Goal: Task Accomplishment & Management: Use online tool/utility

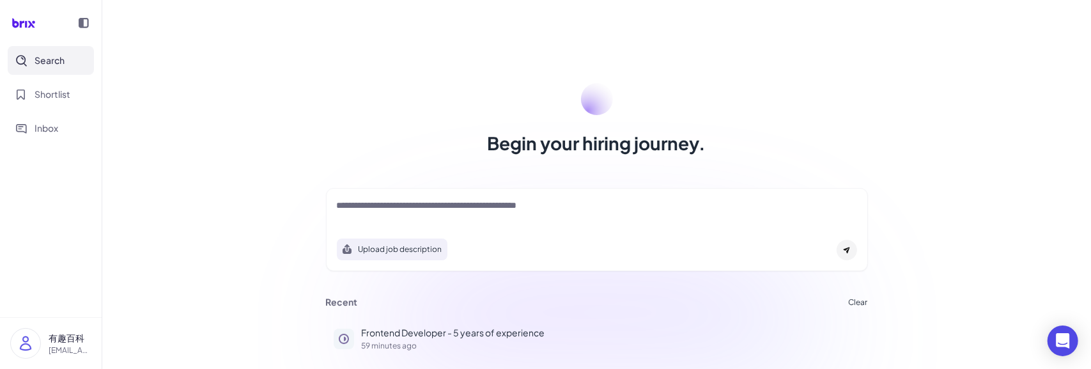
click at [450, 228] on div "Upload job description" at bounding box center [597, 229] width 542 height 83
click at [442, 337] on p "Frontend Developer - 5 years of experience" at bounding box center [611, 332] width 499 height 13
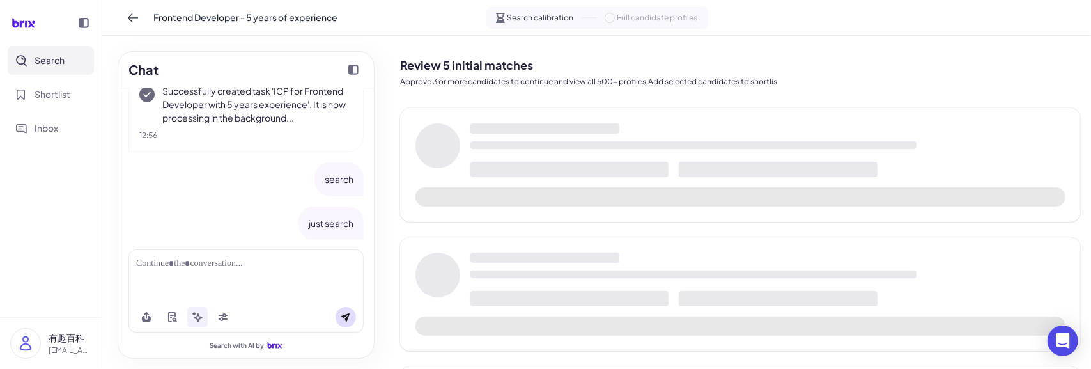
scroll to position [734, 0]
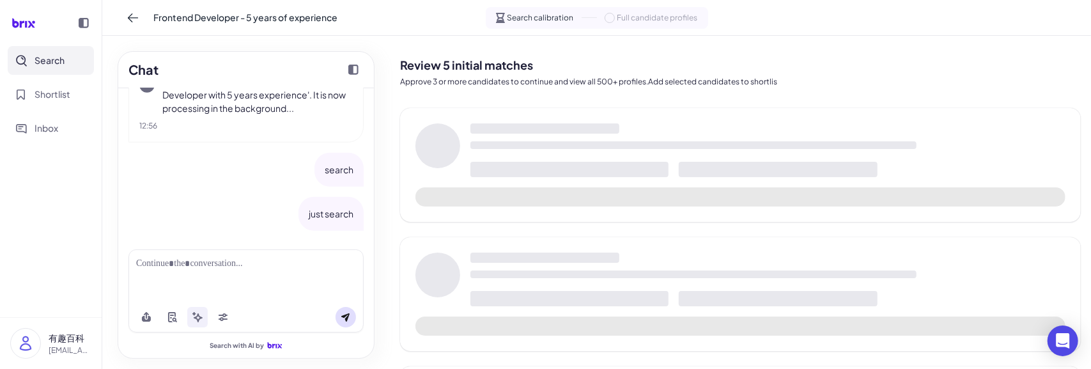
click at [224, 264] on div at bounding box center [246, 263] width 220 height 13
drag, startPoint x: 301, startPoint y: 208, endPoint x: 340, endPoint y: 218, distance: 40.3
click at [347, 212] on div "just search" at bounding box center [331, 214] width 65 height 34
copy p "just search"
click at [230, 267] on div at bounding box center [246, 263] width 220 height 13
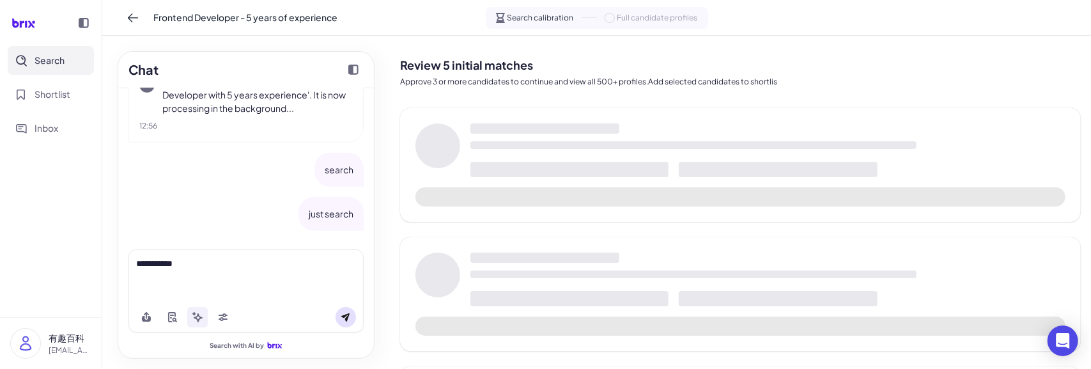
click at [340, 321] on button at bounding box center [346, 317] width 20 height 20
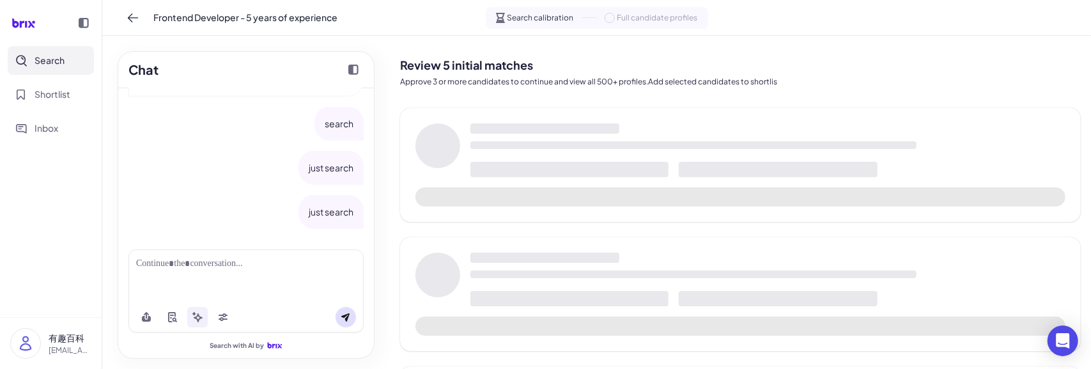
scroll to position [777, 0]
click at [135, 24] on button at bounding box center [133, 18] width 20 height 20
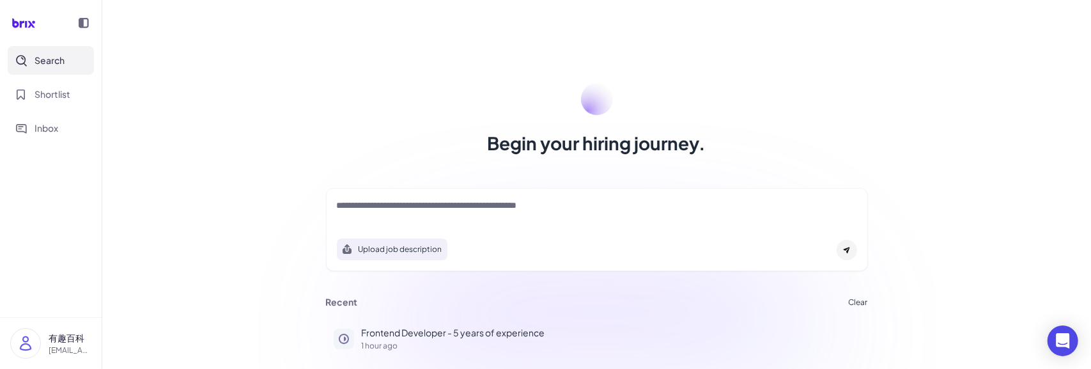
click at [429, 210] on textarea at bounding box center [597, 206] width 520 height 15
type textarea "**********"
click at [1037, 255] on div "**********" at bounding box center [596, 184] width 989 height 369
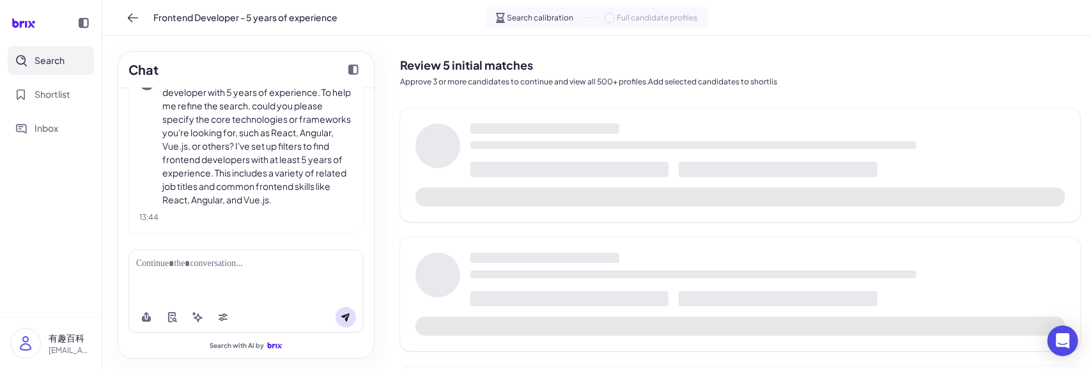
scroll to position [98, 0]
click at [221, 265] on div at bounding box center [246, 263] width 220 height 13
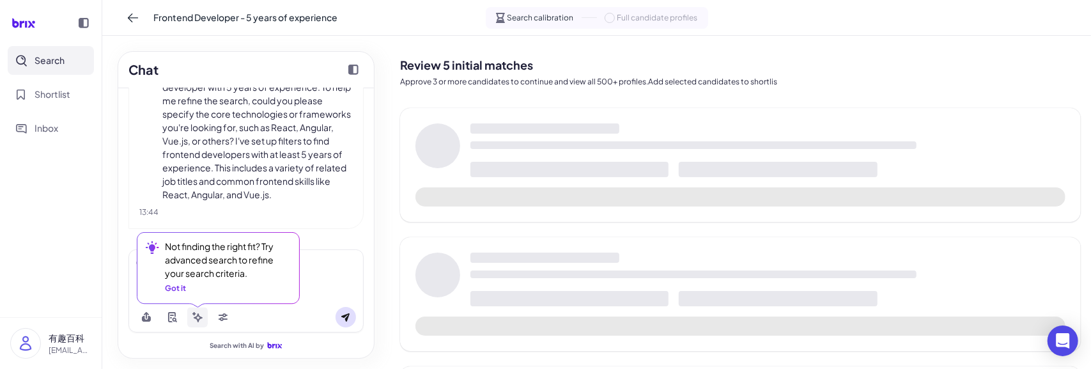
click at [195, 314] on icon at bounding box center [194, 314] width 4 height 4
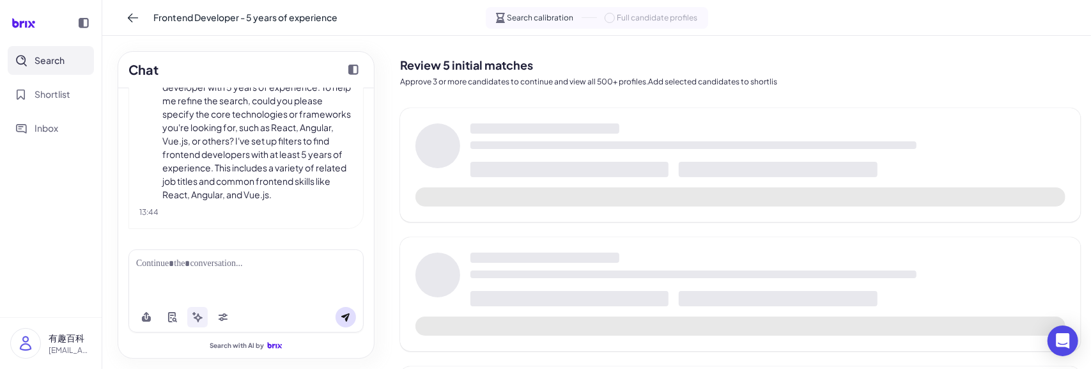
click at [252, 265] on div at bounding box center [246, 263] width 220 height 13
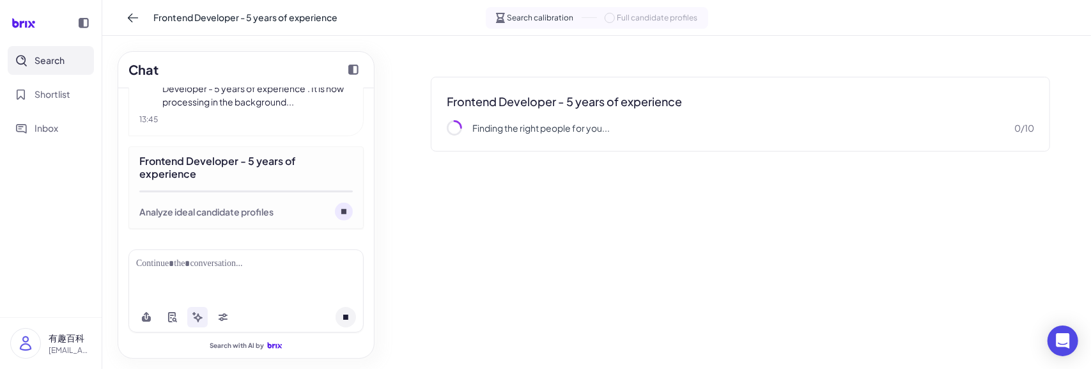
scroll to position [323, 0]
